Goal: Navigation & Orientation: Find specific page/section

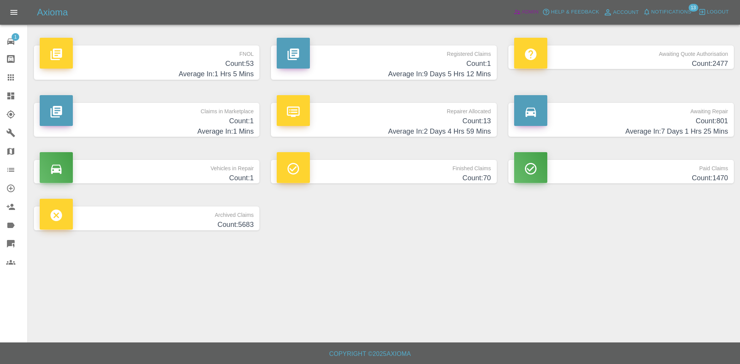
click at [521, 17] on link "Admin" at bounding box center [526, 12] width 29 height 12
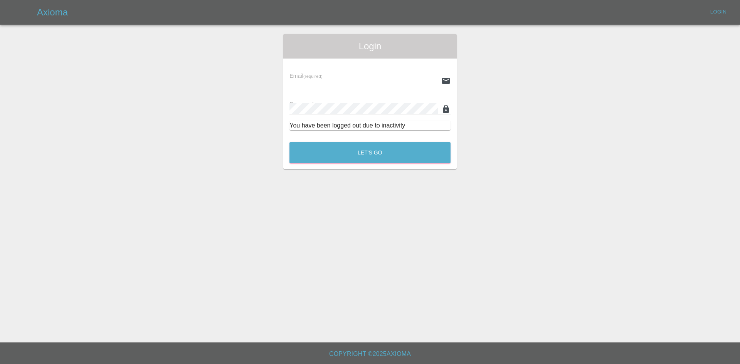
click at [521, 17] on div "Axioma Login" at bounding box center [388, 12] width 703 height 12
type input "[PERSON_NAME][EMAIL_ADDRESS][PERSON_NAME][DOMAIN_NAME]"
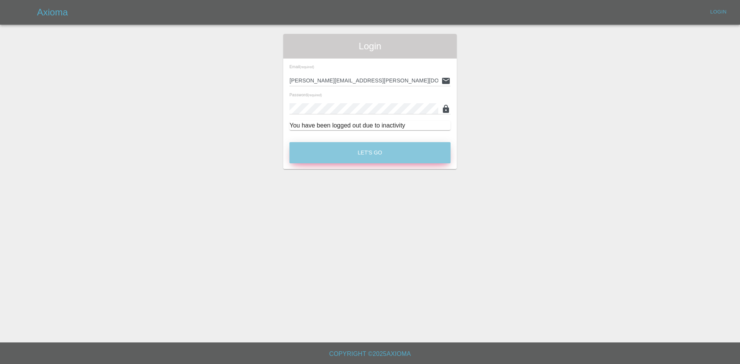
click at [407, 164] on div "Let's Go" at bounding box center [370, 151] width 162 height 29
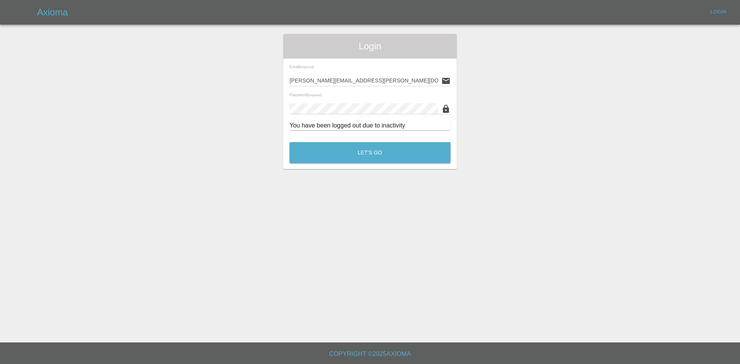
click at [419, 141] on div "Let's Go" at bounding box center [370, 151] width 162 height 29
click at [332, 157] on button "Let's Go" at bounding box center [370, 152] width 161 height 21
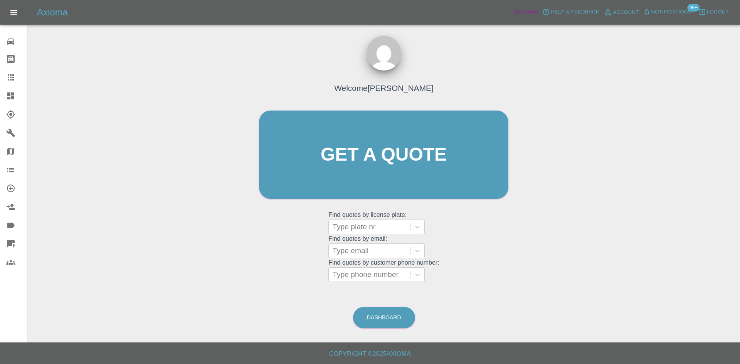
click at [533, 12] on span "Admin" at bounding box center [530, 12] width 17 height 9
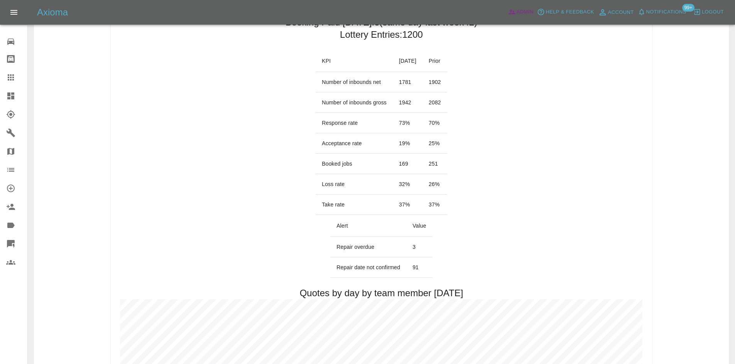
scroll to position [111, 0]
